Goal: Check status: Check status

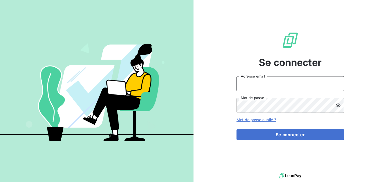
click at [270, 84] on input "Adresse email" at bounding box center [291, 83] width 108 height 15
type input "romaric.zoa@brut.media"
click at [339, 105] on icon at bounding box center [337, 104] width 5 height 5
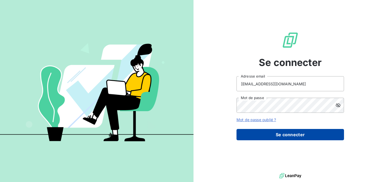
click at [282, 132] on button "Se connecter" at bounding box center [291, 134] width 108 height 11
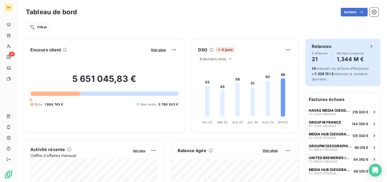
click at [371, 47] on icon at bounding box center [371, 46] width 5 height 5
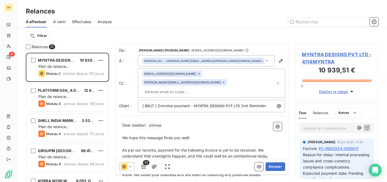
scroll to position [129, 83]
click at [317, 25] on input "text" at bounding box center [327, 21] width 81 height 9
paste input "FRANCE TV EXPLOITATION 543669"
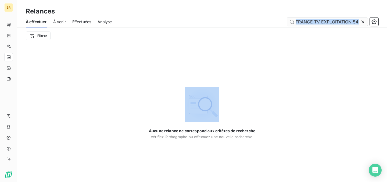
scroll to position [0, 10]
click at [358, 22] on div "FRANCE TV EXPLOITATION 543669" at bounding box center [327, 21] width 81 height 9
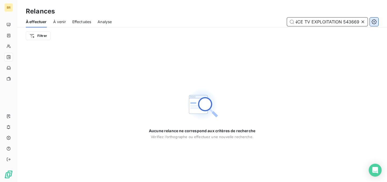
drag, startPoint x: 345, startPoint y: 22, endPoint x: 375, endPoint y: 26, distance: 30.4
click at [375, 26] on div "FRANCE TV EXPLOITATION 543669" at bounding box center [248, 21] width 260 height 9
type input "F"
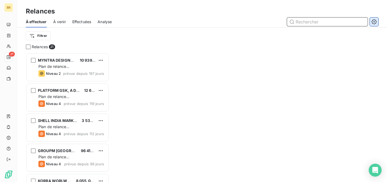
scroll to position [129, 83]
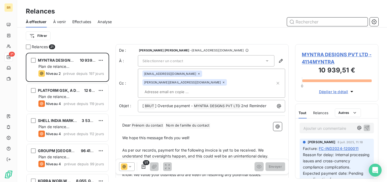
click at [77, 22] on span "Effectuées" at bounding box center [81, 21] width 19 height 5
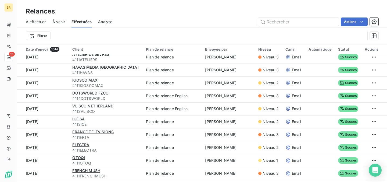
scroll to position [275, 0]
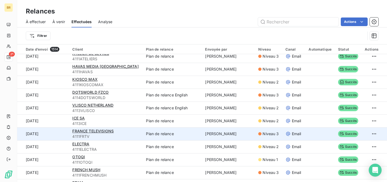
click at [139, 131] on div "FRANCE TELEVISIONS" at bounding box center [105, 130] width 67 height 5
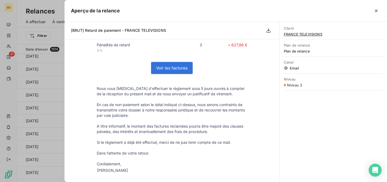
scroll to position [232, 0]
click at [173, 67] on link "Voir les factures" at bounding box center [171, 68] width 41 height 12
